Goal: Register for event/course

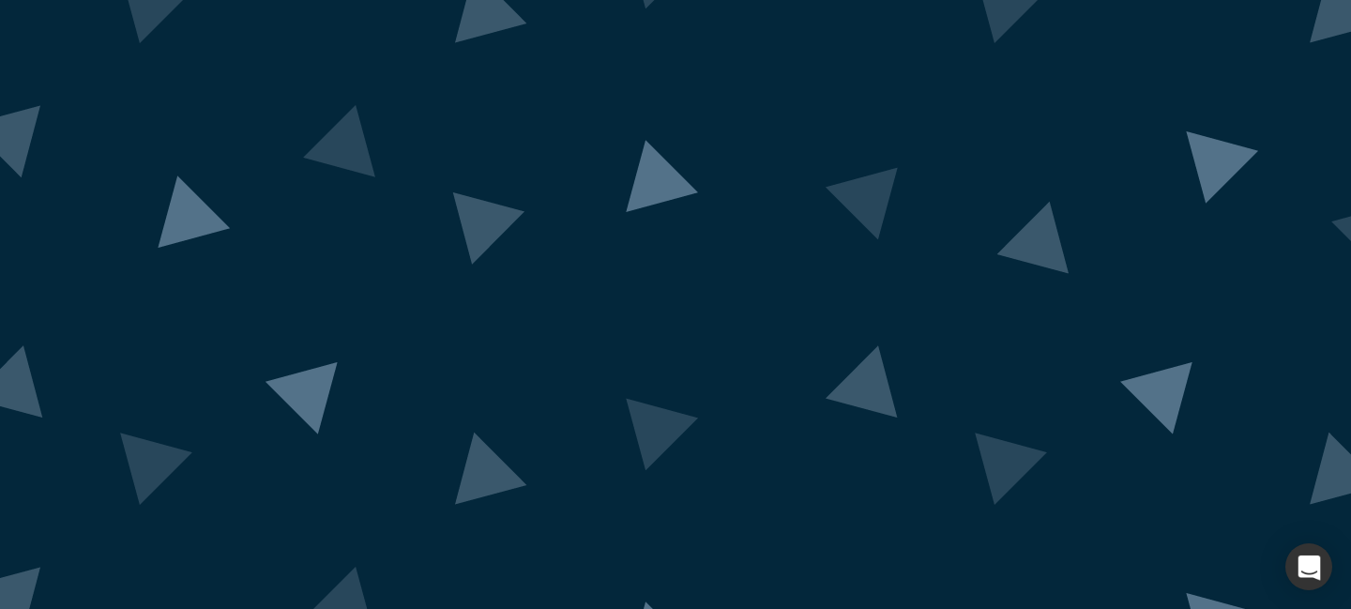
scroll to position [179, 0]
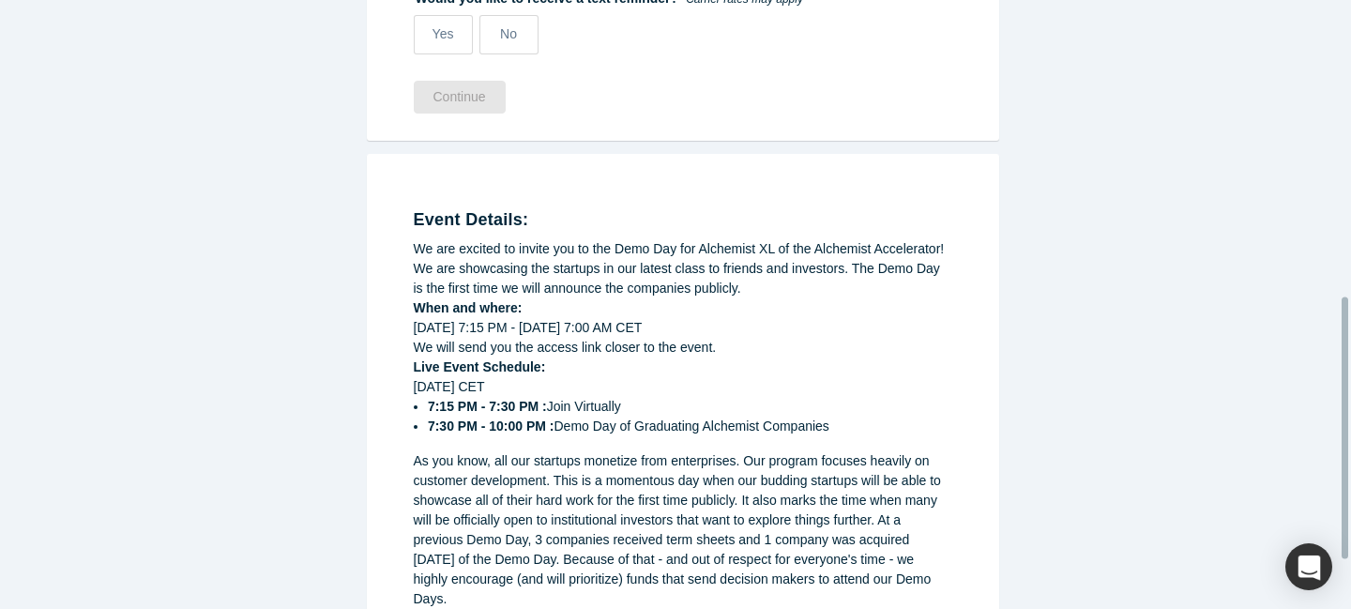
scroll to position [799, 0]
